Goal: Find specific page/section: Find specific page/section

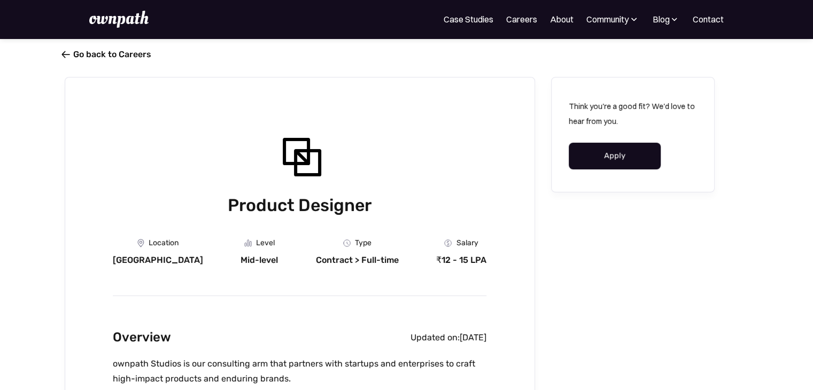
click at [98, 57] on link " Go back to Careers" at bounding box center [108, 54] width 87 height 10
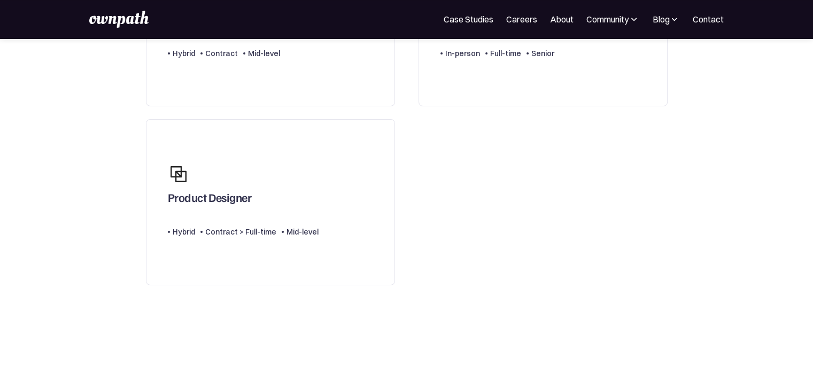
scroll to position [160, 0]
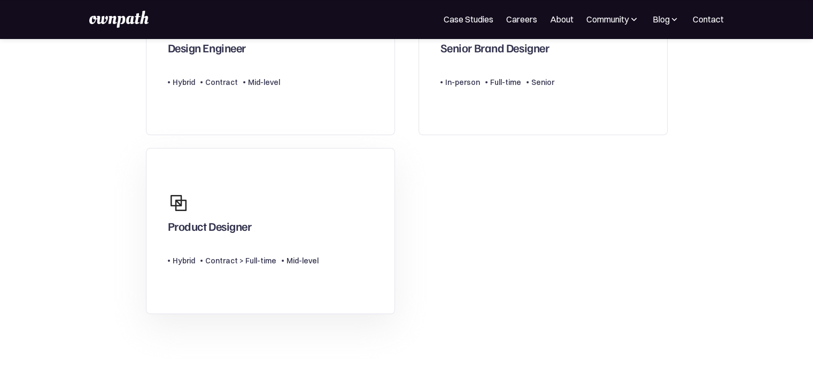
click at [359, 218] on link "Product Designer Type Level Hybrid Contract > Full-time Mid-level" at bounding box center [270, 231] width 249 height 166
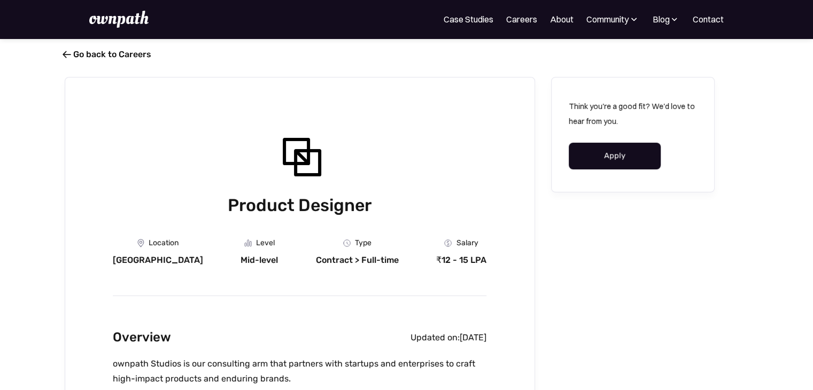
click at [109, 54] on link " Go back to Careers" at bounding box center [108, 54] width 87 height 10
